Goal: Information Seeking & Learning: Learn about a topic

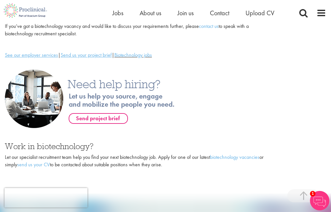
scroll to position [220, 0]
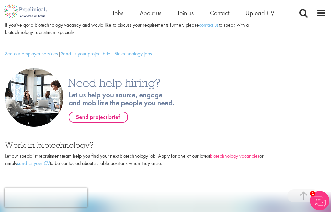
click at [247, 152] on link "biotechnology vacancies" at bounding box center [235, 155] width 50 height 7
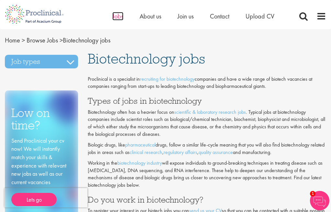
click at [120, 19] on span "Jobs" at bounding box center [117, 16] width 11 height 8
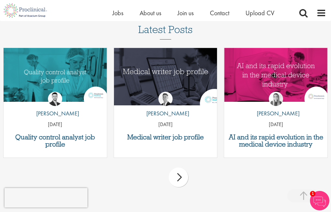
scroll to position [813, 0]
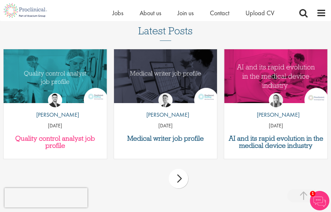
click at [57, 139] on h3 "Quality control analyst job profile" at bounding box center [55, 142] width 97 height 14
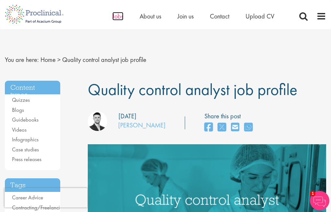
click at [120, 16] on span "Jobs" at bounding box center [117, 16] width 11 height 8
